Goal: Task Accomplishment & Management: Manage account settings

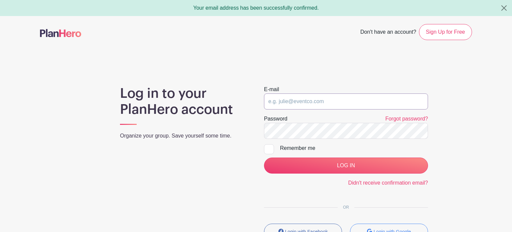
click at [344, 103] on input "email" at bounding box center [346, 101] width 164 height 16
type input "[PERSON_NAME][EMAIL_ADDRESS][PERSON_NAME][DOMAIN_NAME]"
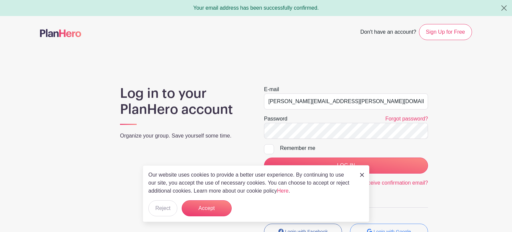
click at [307, 146] on div "Remember me" at bounding box center [354, 148] width 148 height 8
click at [268, 146] on input "Remember me" at bounding box center [266, 146] width 4 height 4
checkbox input "true"
click at [209, 209] on button "Accept" at bounding box center [207, 208] width 50 height 16
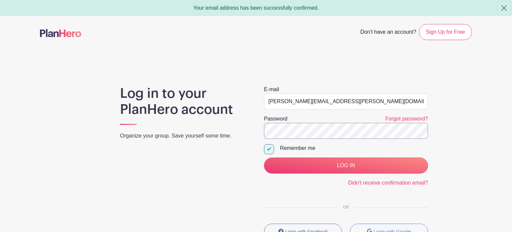
click at [264, 157] on input "LOG IN" at bounding box center [346, 165] width 164 height 16
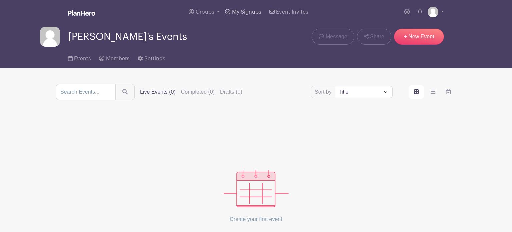
click at [240, 8] on link "My Signups" at bounding box center [242, 12] width 41 height 24
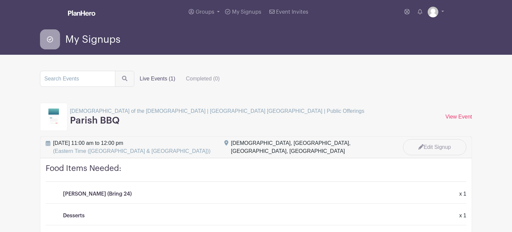
scroll to position [45, 0]
